Goal: Task Accomplishment & Management: Manage account settings

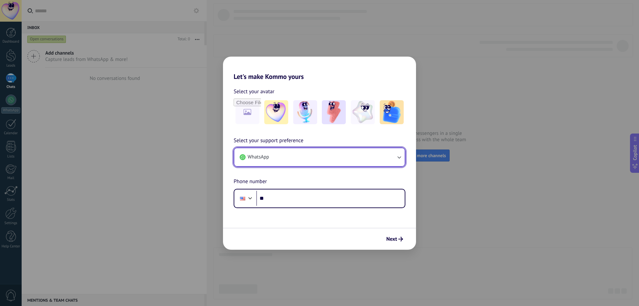
click at [346, 156] on button "WhatsApp" at bounding box center [319, 157] width 170 height 18
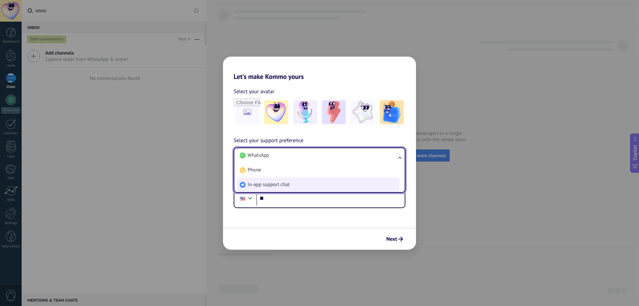
click at [287, 183] on span "In-app support chat" at bounding box center [269, 184] width 42 height 7
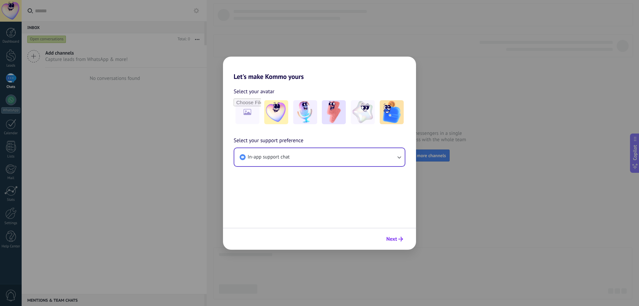
click at [394, 238] on span "Next" at bounding box center [391, 239] width 11 height 5
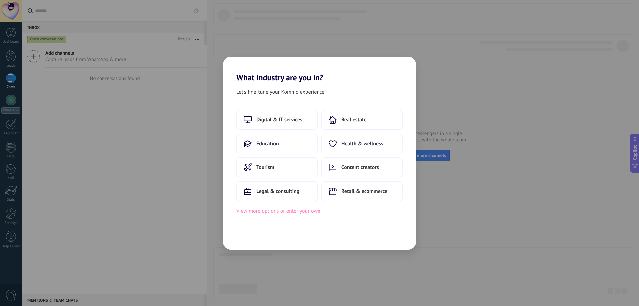
click at [291, 214] on button "View more options or enter your own" at bounding box center [278, 211] width 84 height 9
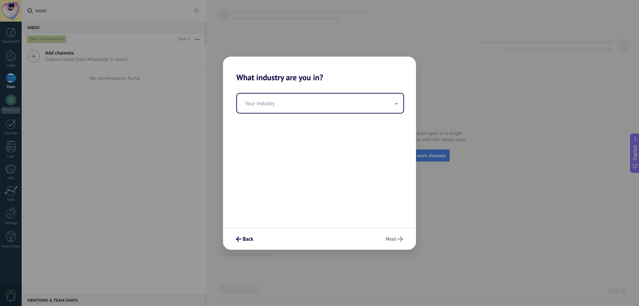
click at [297, 120] on div "Your industry" at bounding box center [319, 154] width 193 height 145
click at [299, 105] on input "text" at bounding box center [320, 102] width 166 height 19
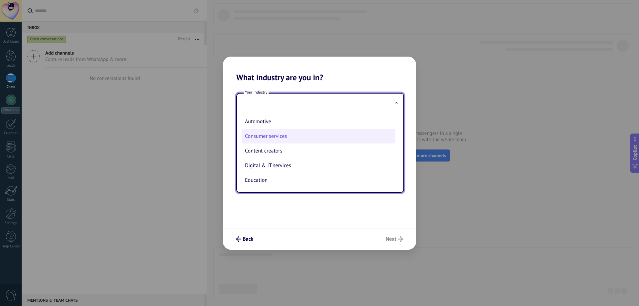
click at [328, 139] on li "Consumer services" at bounding box center [318, 136] width 153 height 15
type input "**********"
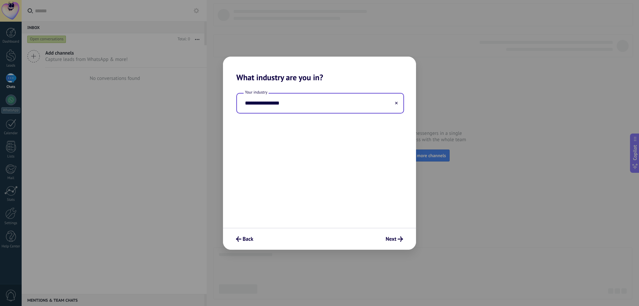
click at [328, 109] on input "**********" at bounding box center [320, 102] width 166 height 19
click at [396, 104] on icon at bounding box center [396, 102] width 3 height 3
click at [319, 104] on input "text" at bounding box center [320, 102] width 166 height 19
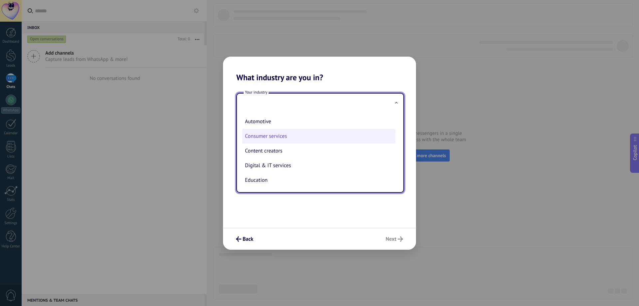
click at [257, 137] on li "Consumer services" at bounding box center [318, 136] width 153 height 15
type input "**********"
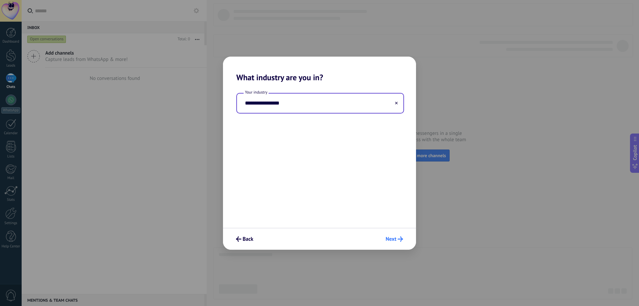
click at [389, 238] on span "Next" at bounding box center [391, 239] width 11 height 5
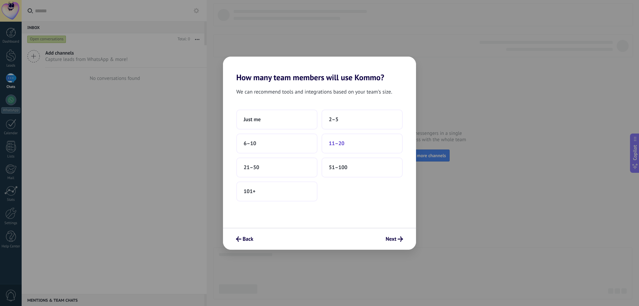
click at [373, 143] on button "11–20" at bounding box center [361, 143] width 81 height 20
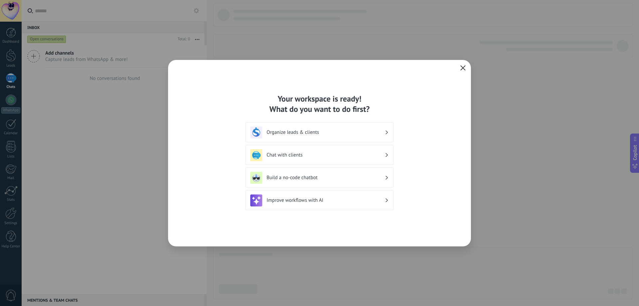
click at [461, 67] on icon "button" at bounding box center [462, 67] width 5 height 5
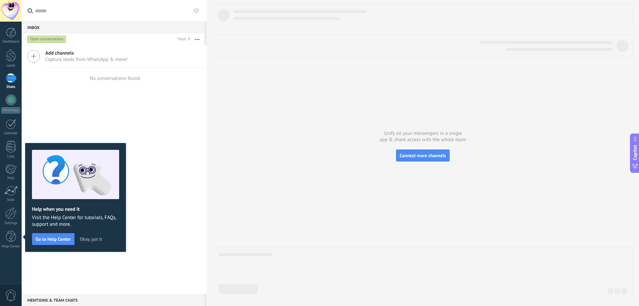
click at [98, 240] on span "Okay, got it" at bounding box center [91, 239] width 22 height 5
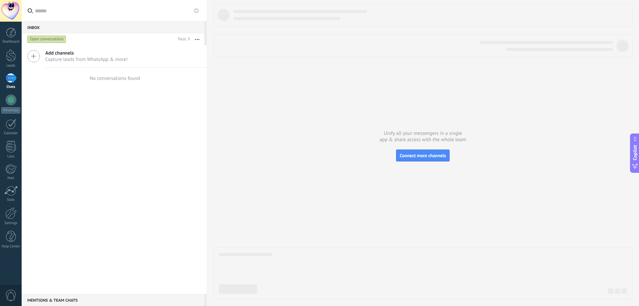
click at [7, 13] on div at bounding box center [11, 11] width 22 height 22
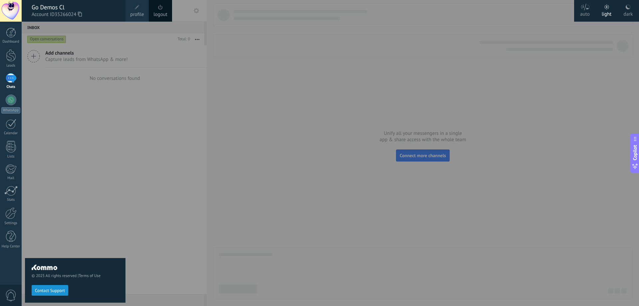
click at [144, 10] on link "profile" at bounding box center [136, 11] width 23 height 22
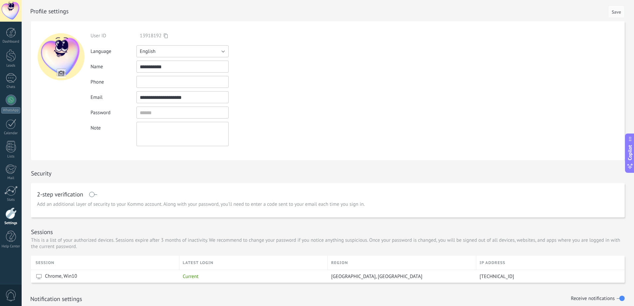
click at [175, 50] on button "English" at bounding box center [182, 51] width 92 height 12
click at [165, 73] on span "Español" at bounding box center [179, 74] width 94 height 6
click at [613, 14] on span "Save" at bounding box center [615, 12] width 9 height 5
click at [62, 73] on input "file" at bounding box center [61, 73] width 9 height 9
click at [63, 55] on div at bounding box center [61, 56] width 47 height 47
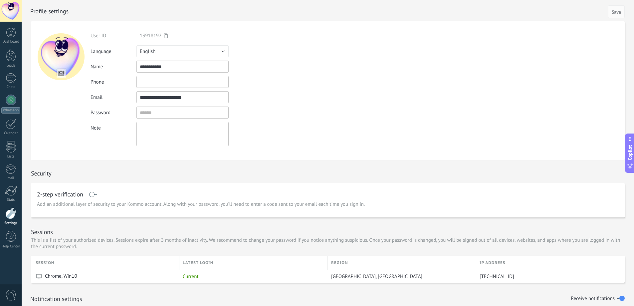
click at [62, 71] on input "file" at bounding box center [61, 73] width 9 height 9
click at [63, 72] on input "file" at bounding box center [61, 73] width 9 height 9
click at [50, 54] on div at bounding box center [61, 56] width 47 height 47
click at [62, 76] on input "file" at bounding box center [61, 73] width 9 height 9
click at [73, 46] on div at bounding box center [61, 56] width 47 height 47
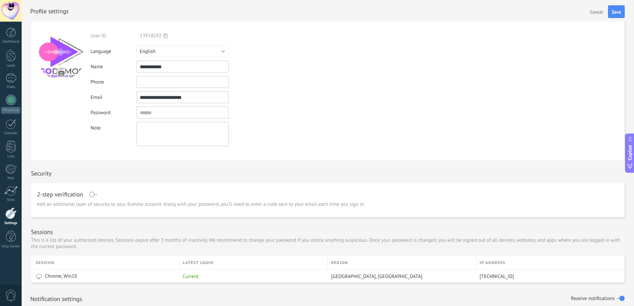
click at [64, 56] on div at bounding box center [61, 56] width 47 height 47
click at [60, 55] on div at bounding box center [61, 56] width 47 height 47
click at [63, 74] on input "file" at bounding box center [61, 73] width 9 height 9
click at [62, 57] on div at bounding box center [61, 56] width 47 height 47
click at [63, 71] on input "file" at bounding box center [61, 73] width 9 height 9
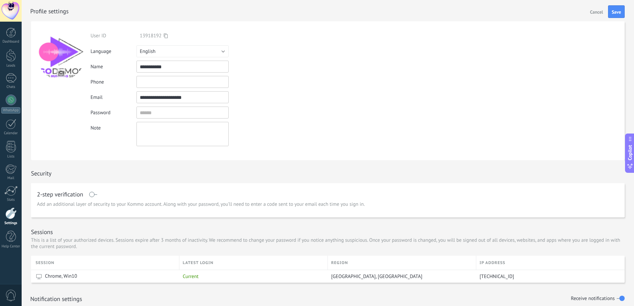
type input "**********"
click at [379, 69] on form "User ID 13918192 Login via Language Русский" at bounding box center [327, 90] width 593 height 139
click at [614, 12] on span "Save" at bounding box center [615, 12] width 9 height 5
click at [183, 56] on button "English" at bounding box center [182, 51] width 92 height 12
click at [150, 76] on span "Español" at bounding box center [179, 74] width 94 height 6
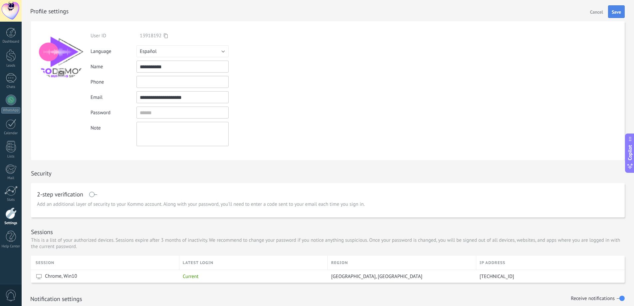
click at [612, 11] on span "Save" at bounding box center [615, 12] width 9 height 5
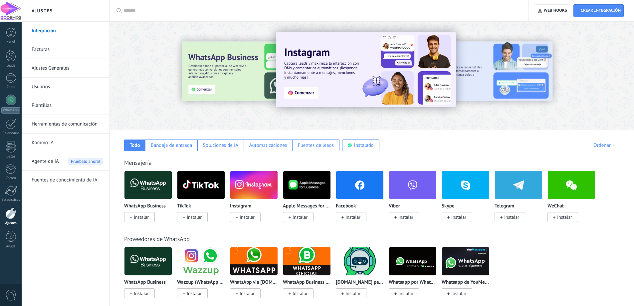
click at [67, 71] on link "Ajustes Generales" at bounding box center [67, 68] width 71 height 19
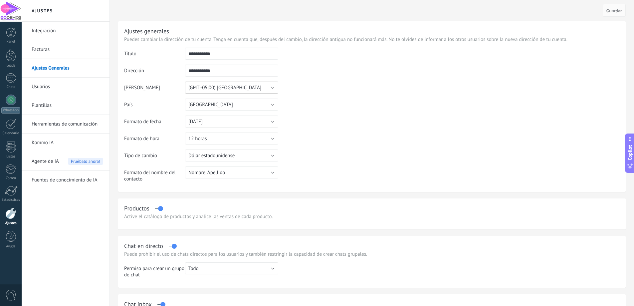
click at [262, 90] on button "(GMT -05:00) [GEOGRAPHIC_DATA]" at bounding box center [231, 88] width 93 height 12
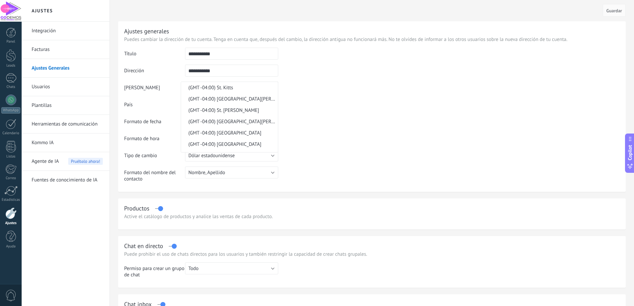
scroll to position [3887, 0]
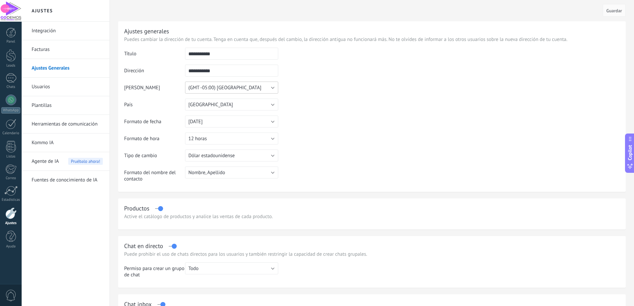
click at [245, 92] on button "(GMT -05:00) [GEOGRAPHIC_DATA]" at bounding box center [231, 88] width 93 height 12
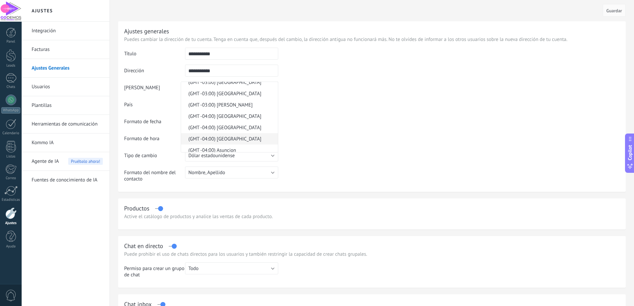
scroll to position [3388, 0]
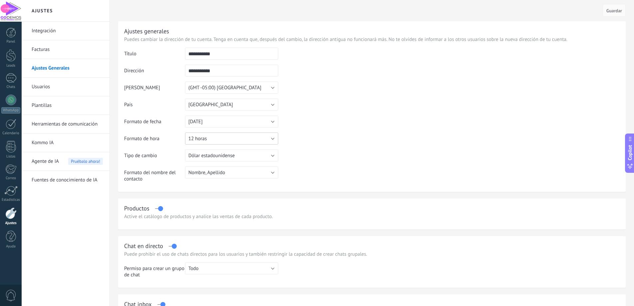
click at [248, 137] on button "12 horas" at bounding box center [231, 138] width 93 height 12
click at [343, 138] on table "**********" at bounding box center [371, 117] width 495 height 139
click at [239, 121] on button "[DATE]" at bounding box center [231, 121] width 93 height 12
click at [219, 146] on span "[DATE]" at bounding box center [228, 144] width 95 height 6
click at [245, 106] on button "[GEOGRAPHIC_DATA]" at bounding box center [231, 104] width 93 height 12
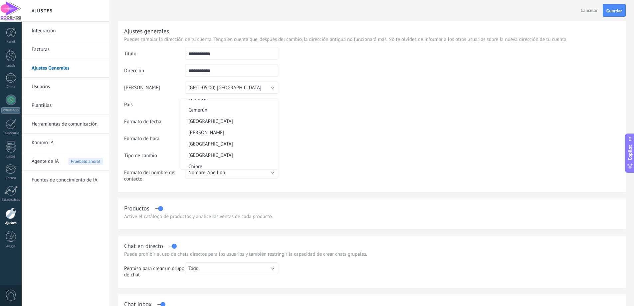
scroll to position [432, 0]
click at [245, 116] on span "[GEOGRAPHIC_DATA]" at bounding box center [228, 113] width 95 height 6
click at [250, 87] on button "(GMT -05:00) [GEOGRAPHIC_DATA]" at bounding box center [231, 88] width 93 height 12
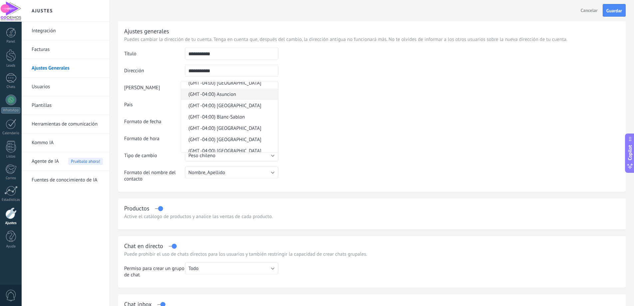
click at [251, 98] on li "(GMT -04:00) Asuncion" at bounding box center [229, 93] width 97 height 11
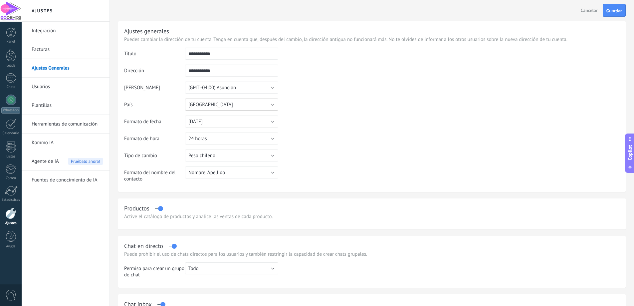
click at [226, 106] on button "[GEOGRAPHIC_DATA]" at bounding box center [231, 104] width 93 height 12
click at [224, 90] on span "(GMT -04:00) Asuncion" at bounding box center [212, 87] width 48 height 6
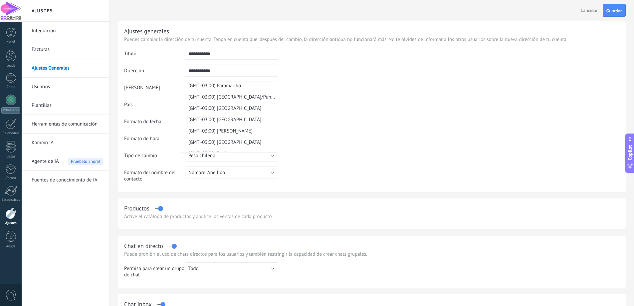
scroll to position [3338, 0]
click at [250, 96] on span "(GMT -03:00) [PERSON_NAME]" at bounding box center [228, 97] width 95 height 6
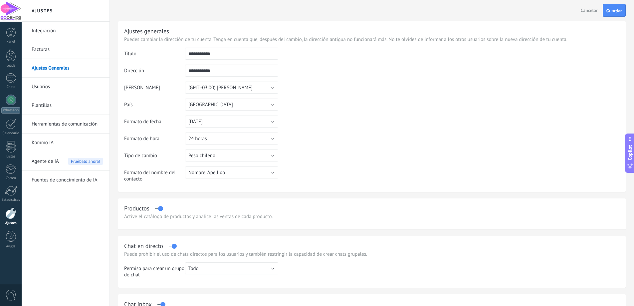
click at [333, 95] on td at bounding box center [448, 82] width 341 height 68
drag, startPoint x: 225, startPoint y: 73, endPoint x: 172, endPoint y: 73, distance: 52.2
click at [172, 73] on tr "**********" at bounding box center [371, 73] width 495 height 17
type input "*********"
click at [236, 55] on input "**********" at bounding box center [231, 54] width 93 height 12
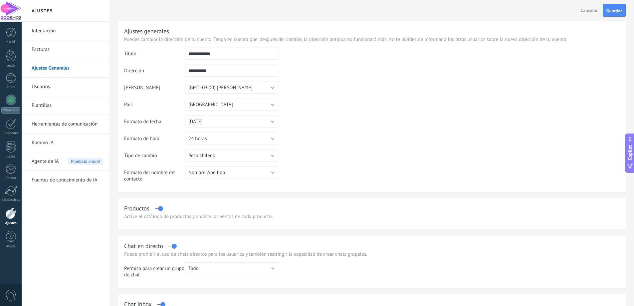
scroll to position [0, 0]
drag, startPoint x: 236, startPoint y: 55, endPoint x: 166, endPoint y: 55, distance: 69.2
click at [166, 55] on tr "**********" at bounding box center [371, 56] width 495 height 17
type input "*******"
click at [619, 15] on button "Guardar" at bounding box center [613, 10] width 23 height 13
